Goal: Task Accomplishment & Management: Complete application form

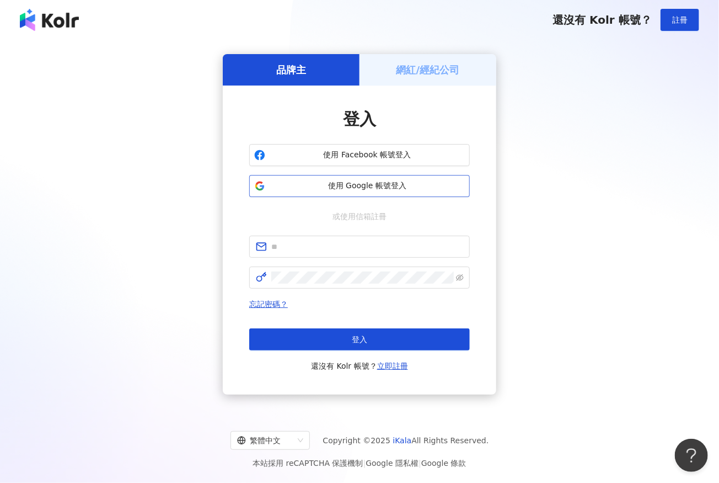
click at [335, 185] on span "使用 Google 帳號登入" at bounding box center [367, 185] width 195 height 11
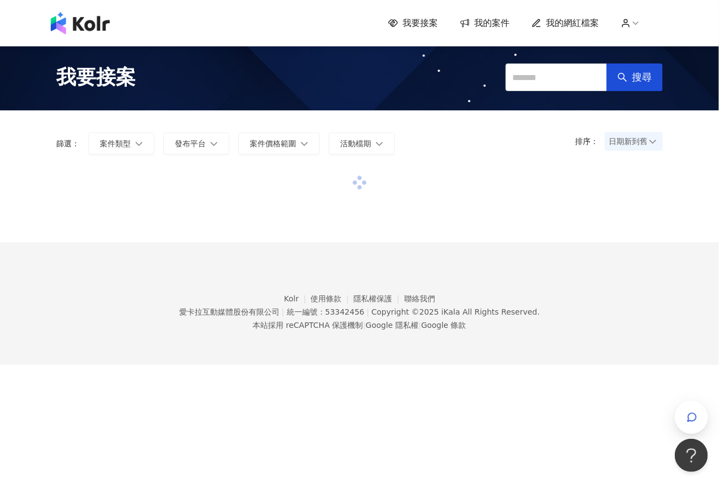
click at [87, 24] on img at bounding box center [80, 23] width 59 height 22
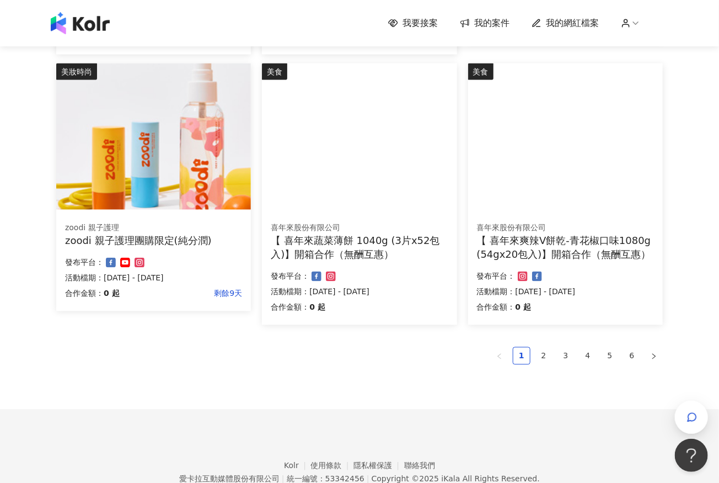
scroll to position [694, 0]
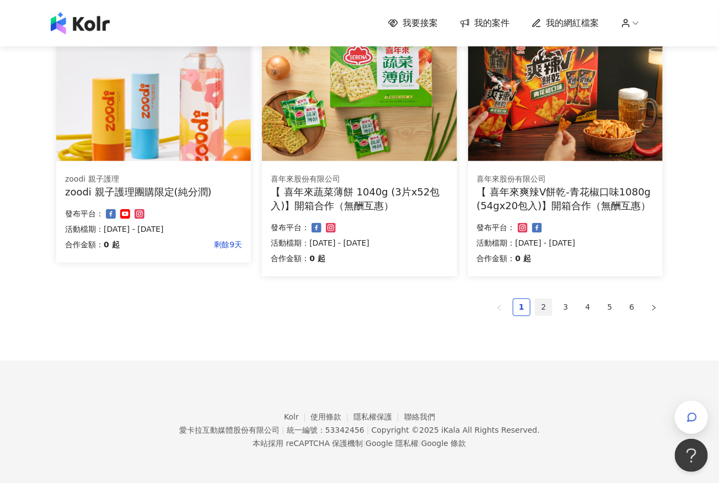
click at [543, 308] on link "2" at bounding box center [543, 307] width 17 height 17
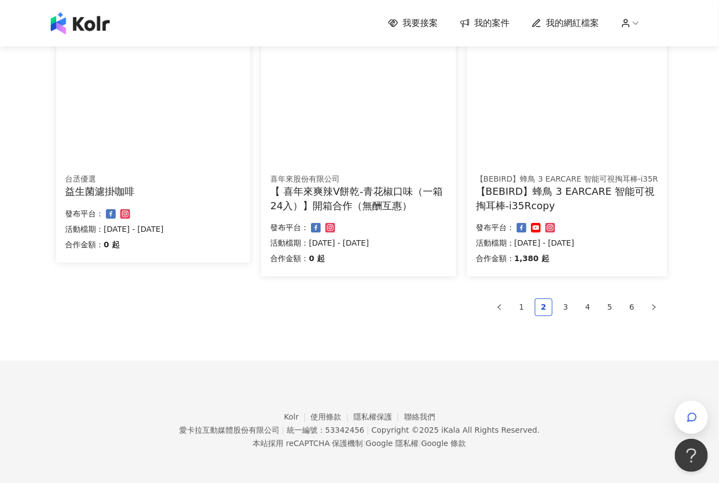
scroll to position [0, 0]
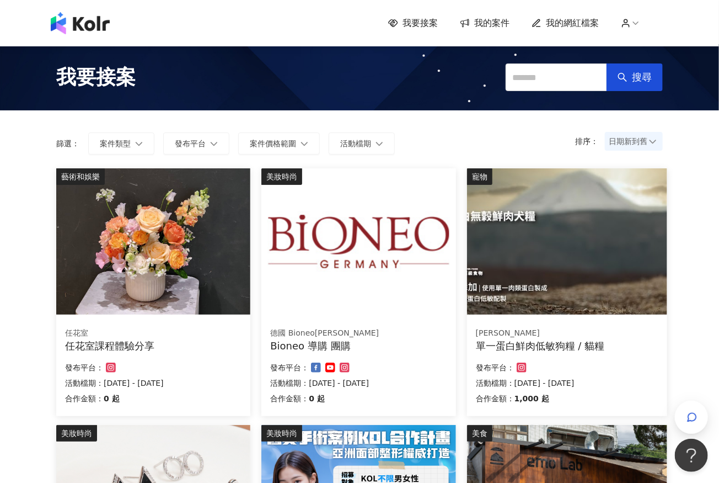
click at [115, 80] on span "我要接案" at bounding box center [95, 77] width 79 height 28
